Goal: Information Seeking & Learning: Find specific fact

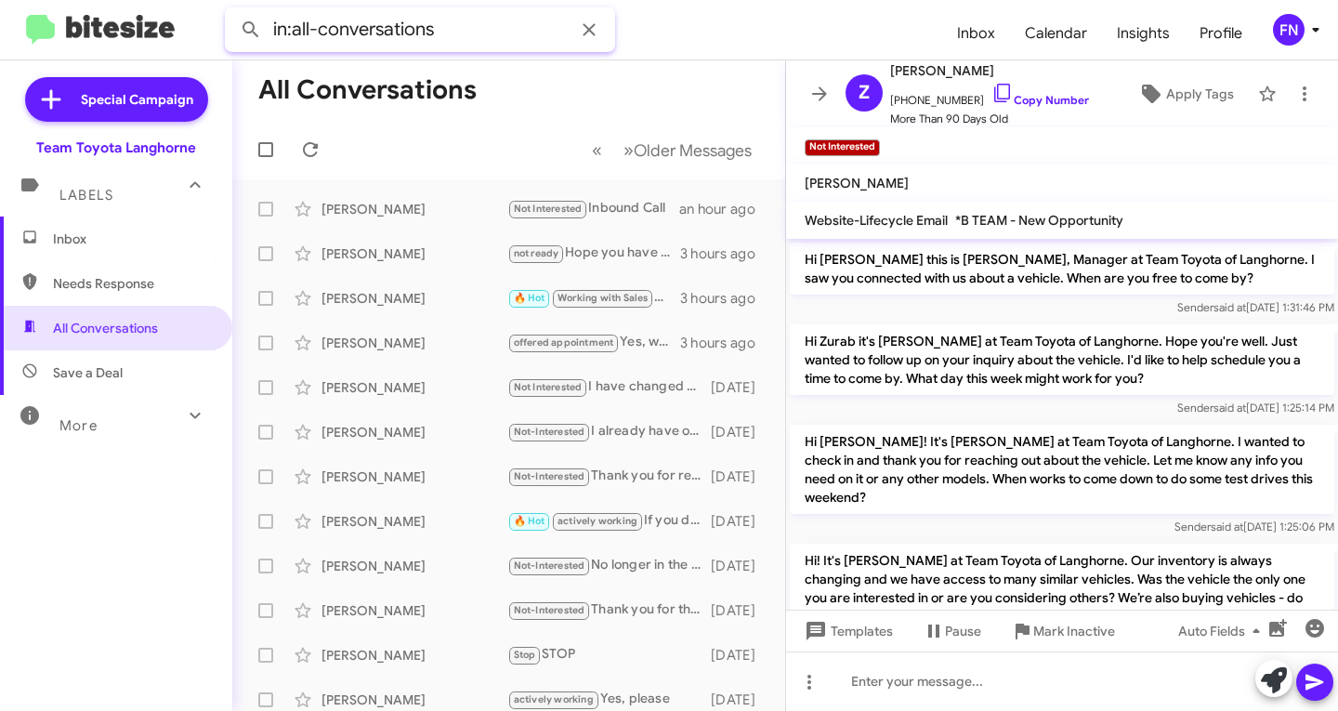
scroll to position [1823, 0]
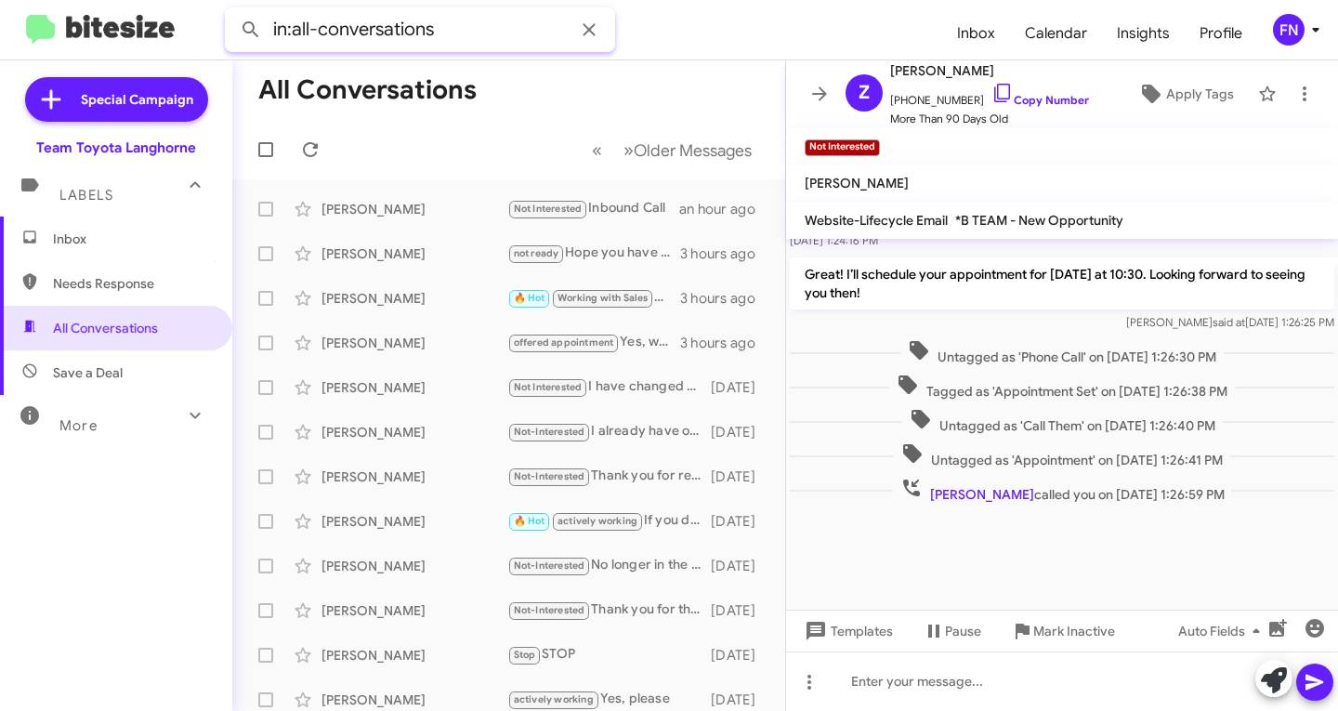
click at [454, 21] on input "in:all-conversations" at bounding box center [420, 29] width 390 height 45
click at [455, 21] on input "in:all-conversations" at bounding box center [420, 29] width 390 height 45
click at [456, 21] on input "in:all-conversations" at bounding box center [420, 29] width 390 height 45
click at [232, 11] on button at bounding box center [250, 29] width 37 height 37
type input "carp"
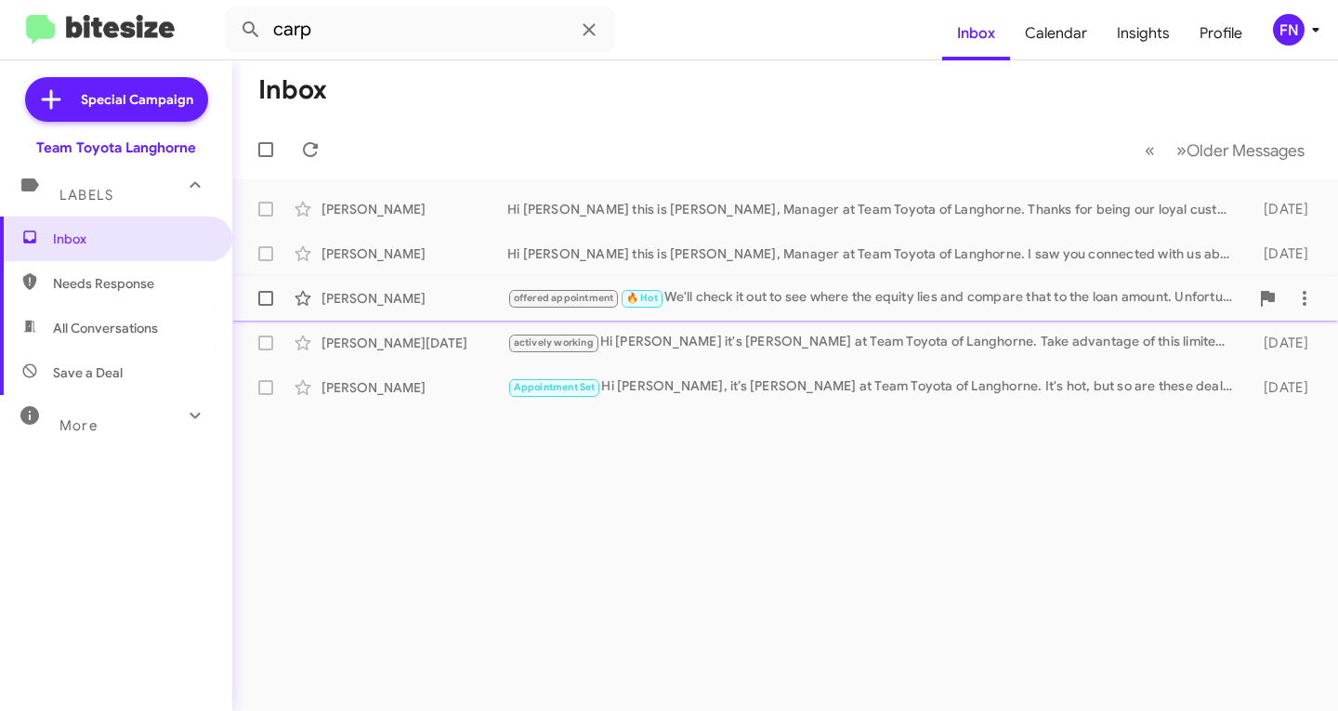
click at [385, 303] on div "[PERSON_NAME]" at bounding box center [415, 298] width 186 height 19
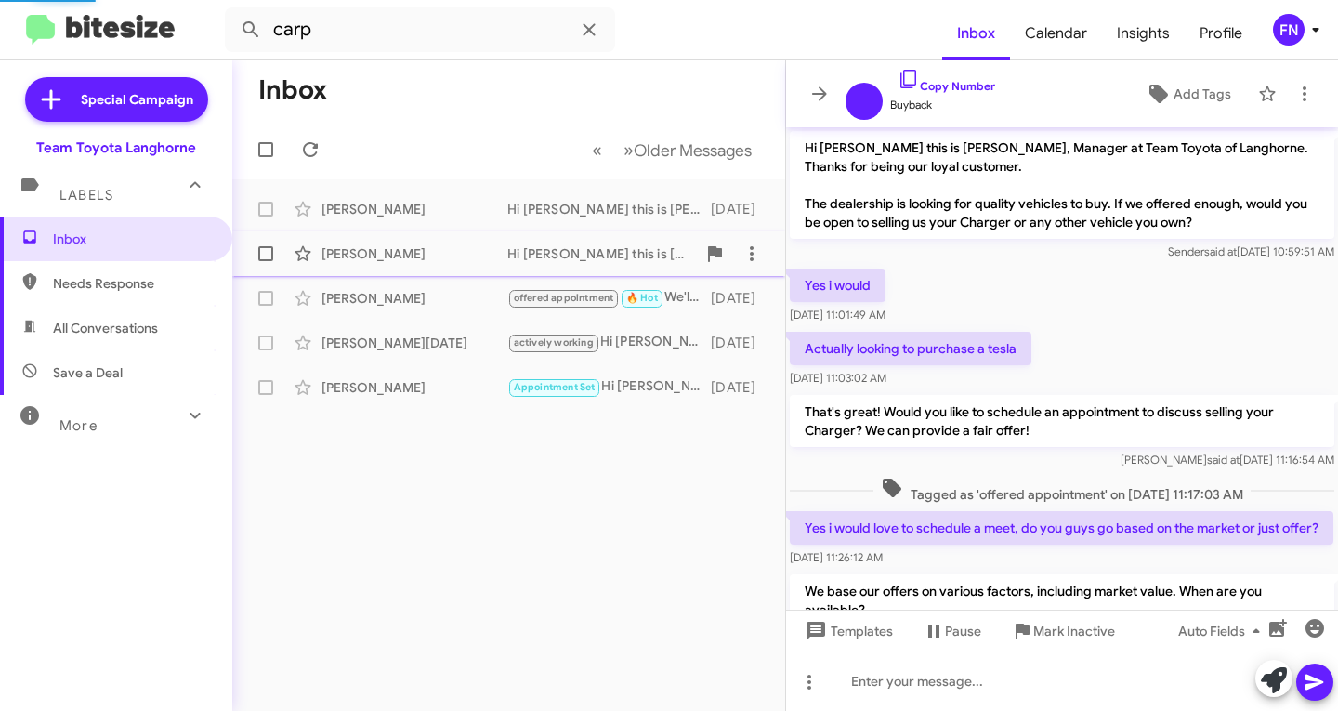
scroll to position [604, 0]
